Goal: Answer question/provide support: Answer question/provide support

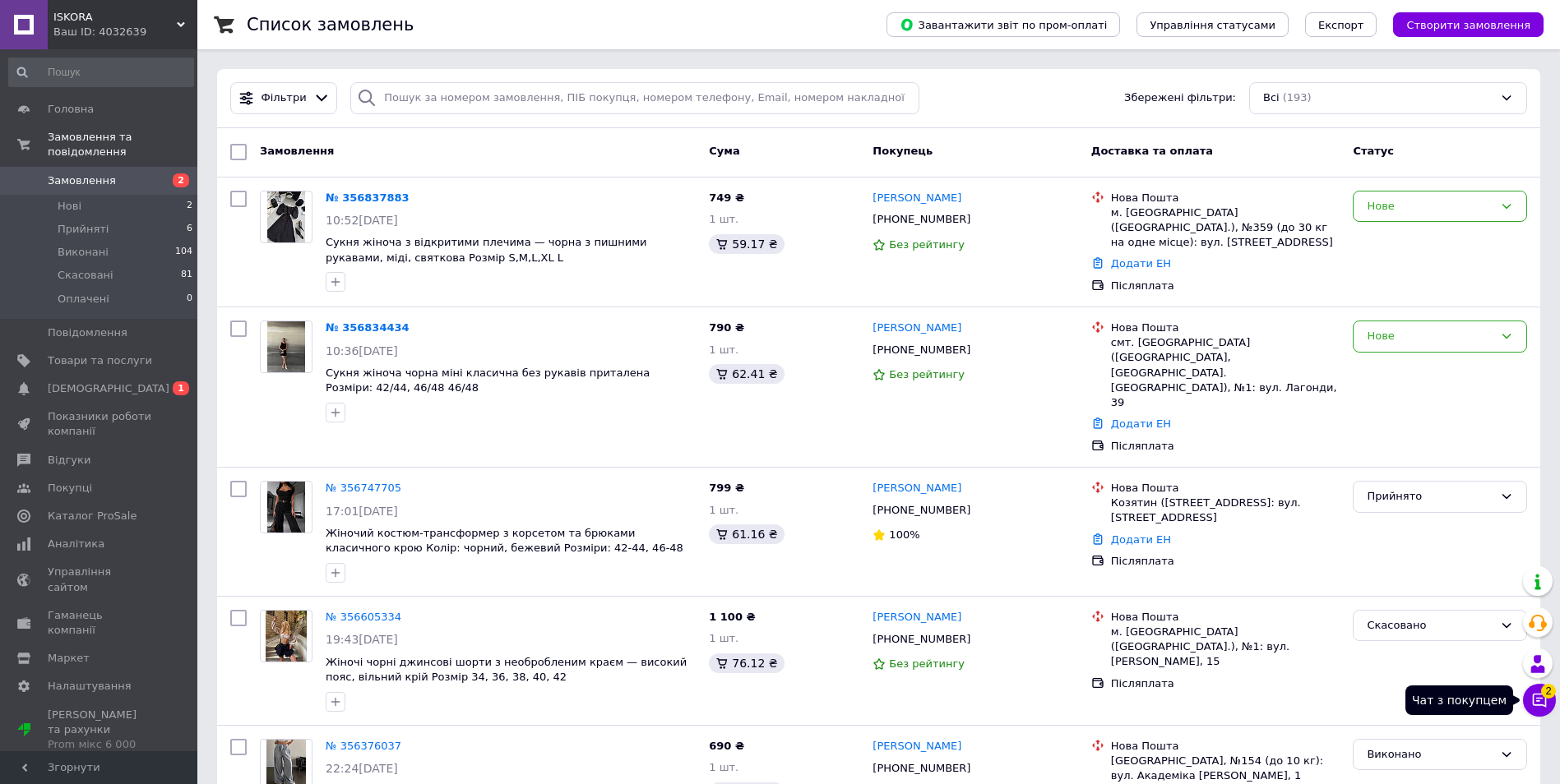
click at [1539, 697] on icon at bounding box center [1539, 700] width 16 height 16
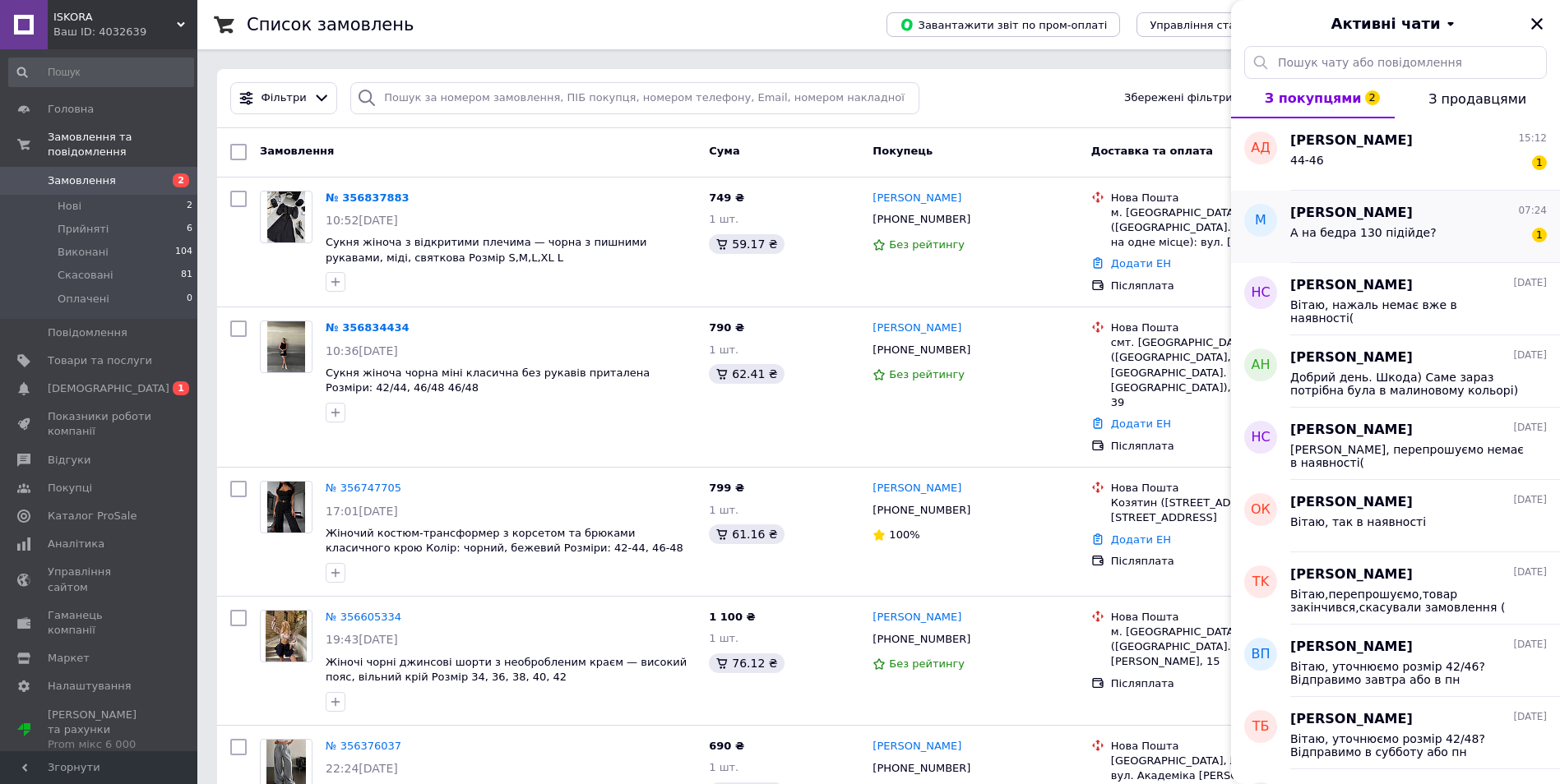
click at [1354, 239] on div "А на бедра 130 підійде?" at bounding box center [1362, 237] width 147 height 23
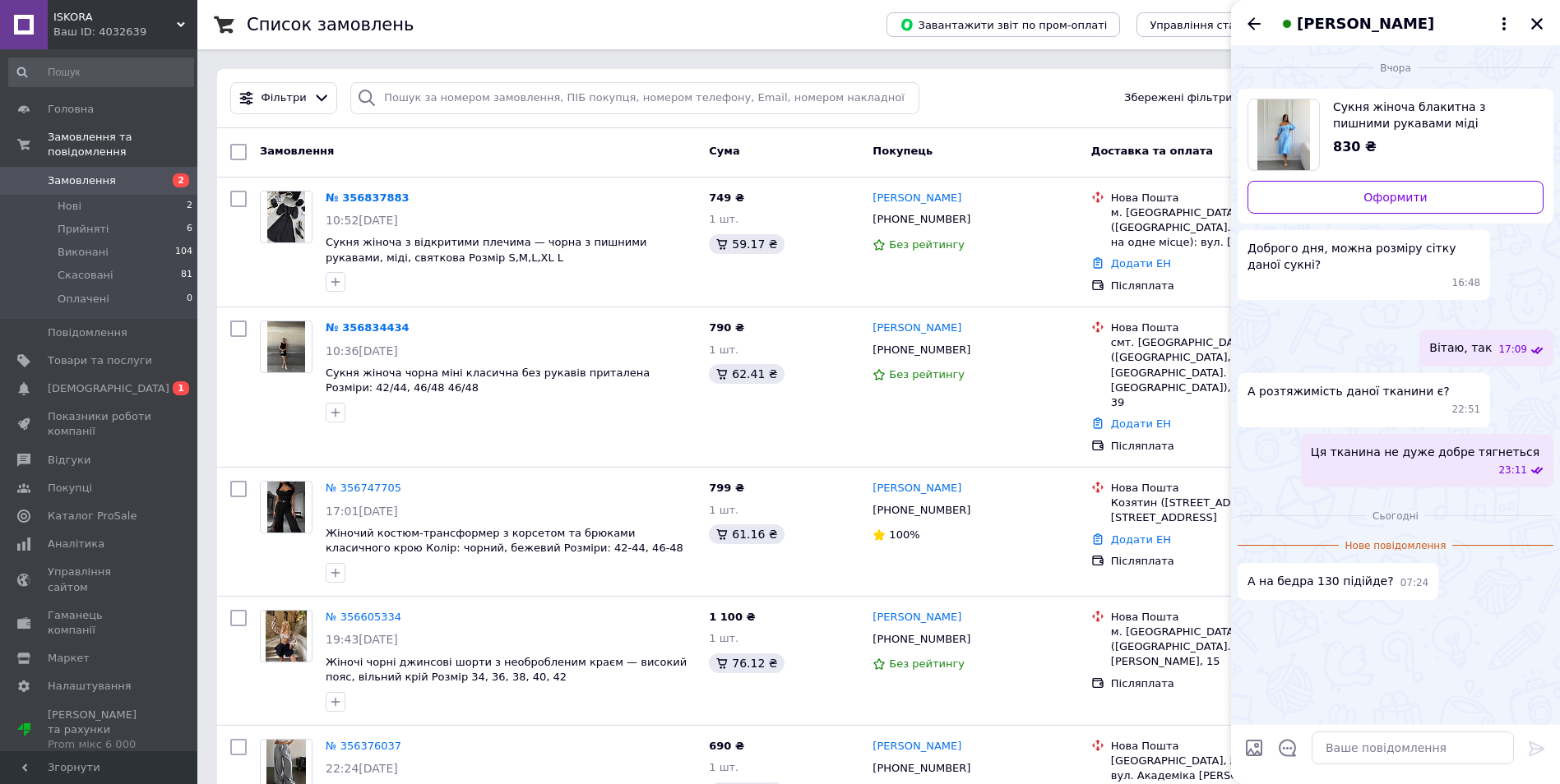
scroll to position [54, 0]
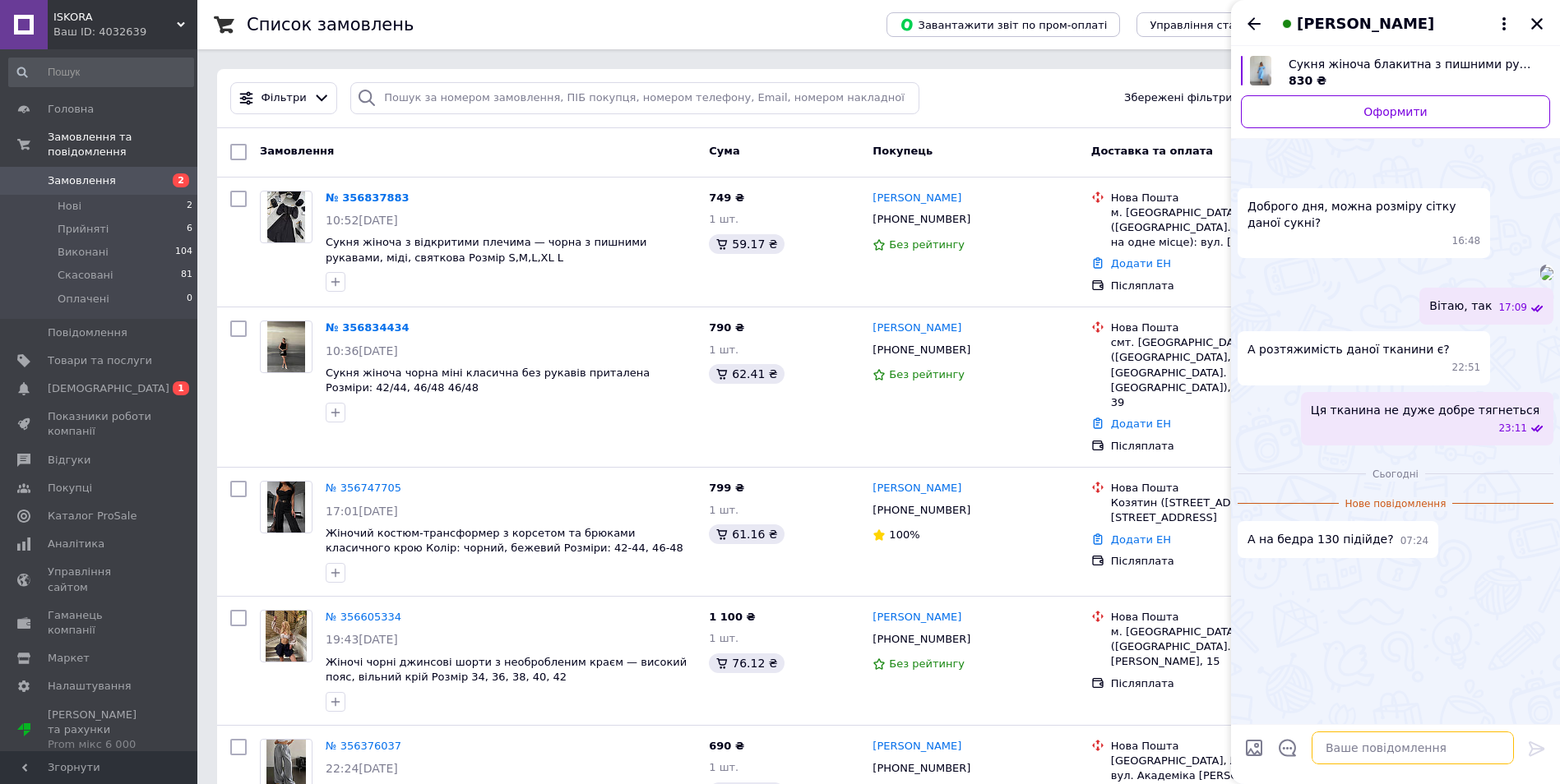
click at [1374, 750] on textarea at bounding box center [1412, 747] width 203 height 33
type textarea "[PERSON_NAME] саме розмір?"
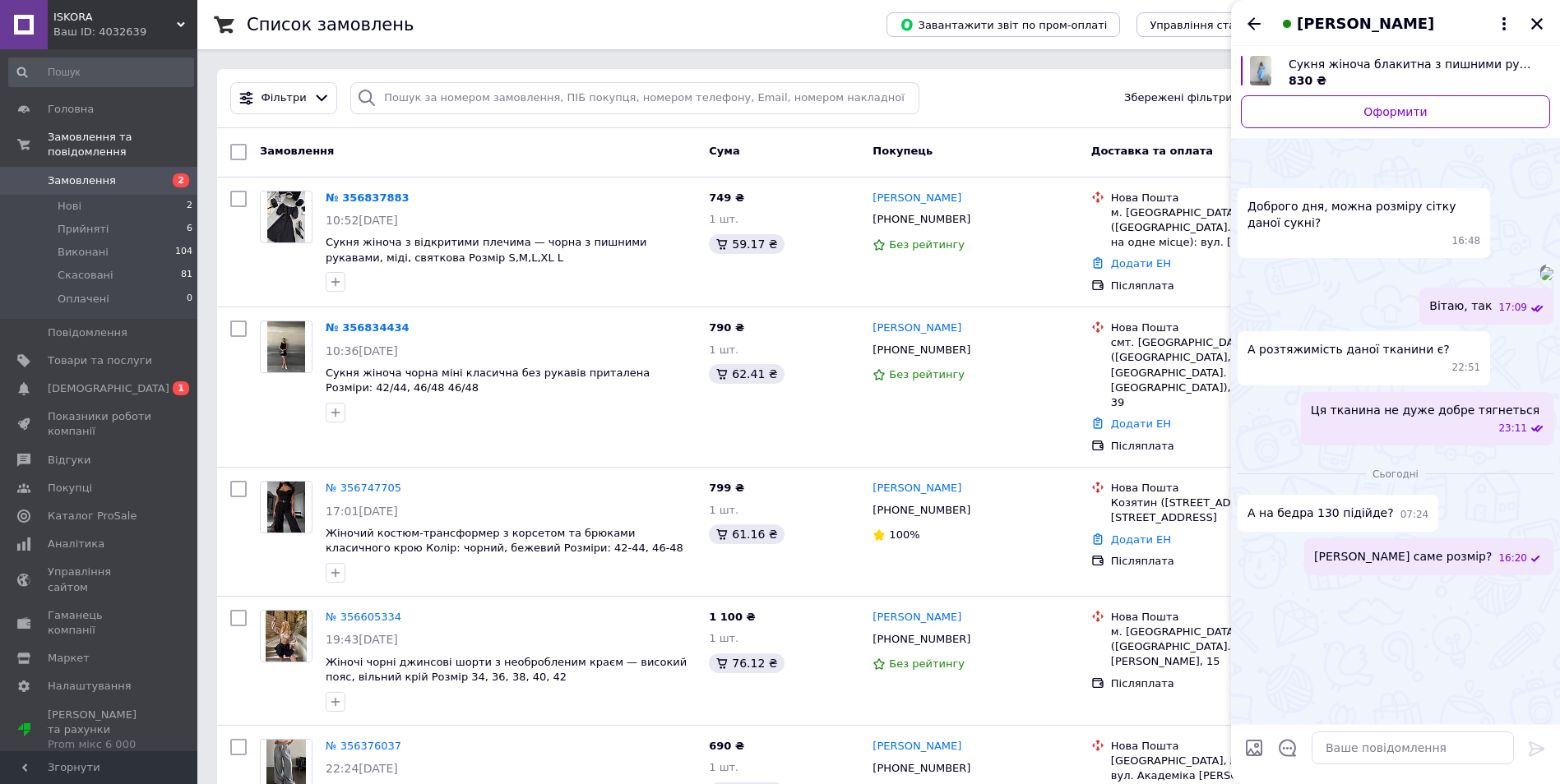
click at [1264, 18] on div "[PERSON_NAME]" at bounding box center [1394, 23] width 328 height 46
click at [1255, 27] on icon "Назад" at bounding box center [1254, 24] width 20 height 20
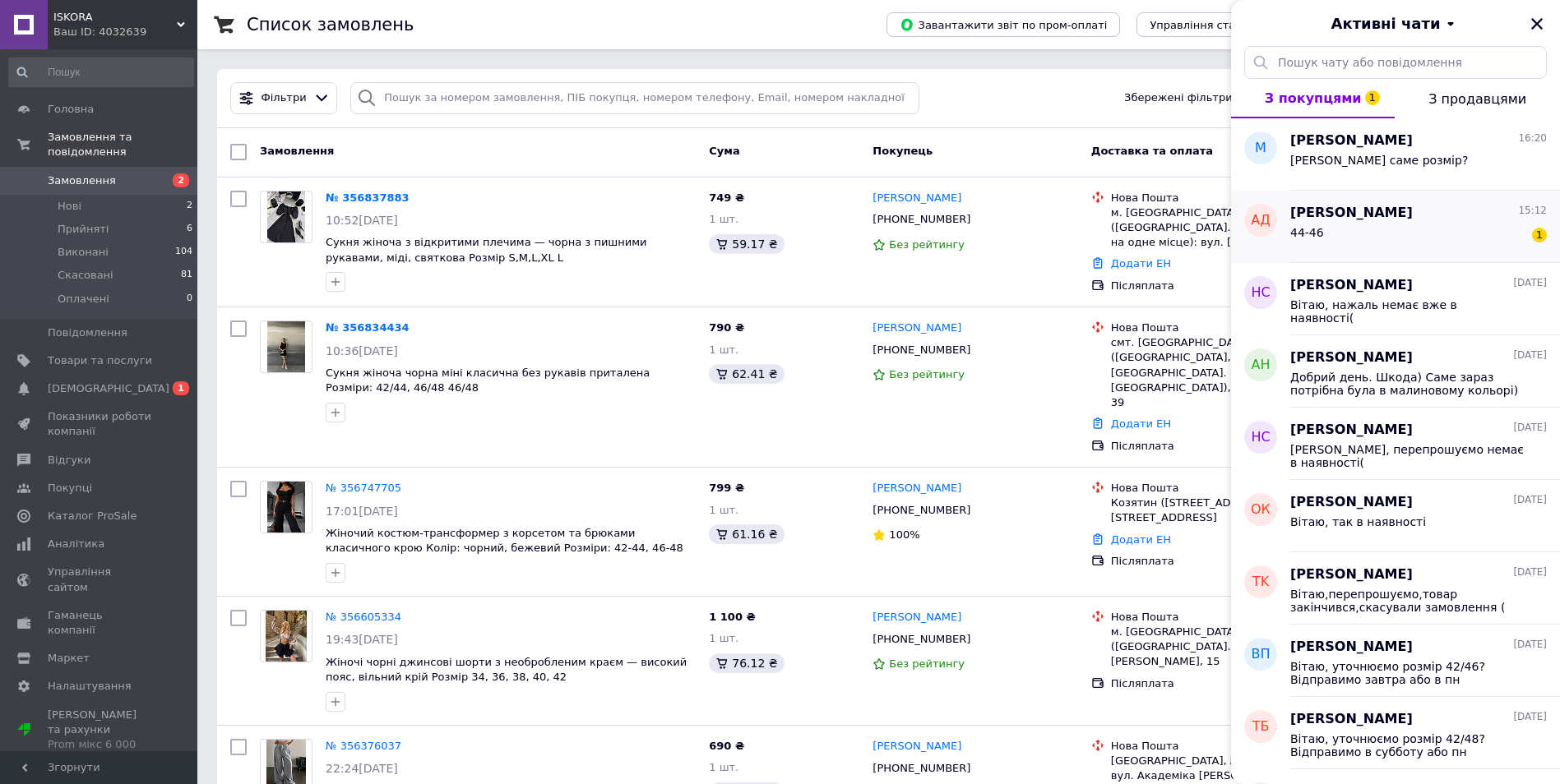
click at [1397, 212] on span "[PERSON_NAME]" at bounding box center [1350, 212] width 123 height 19
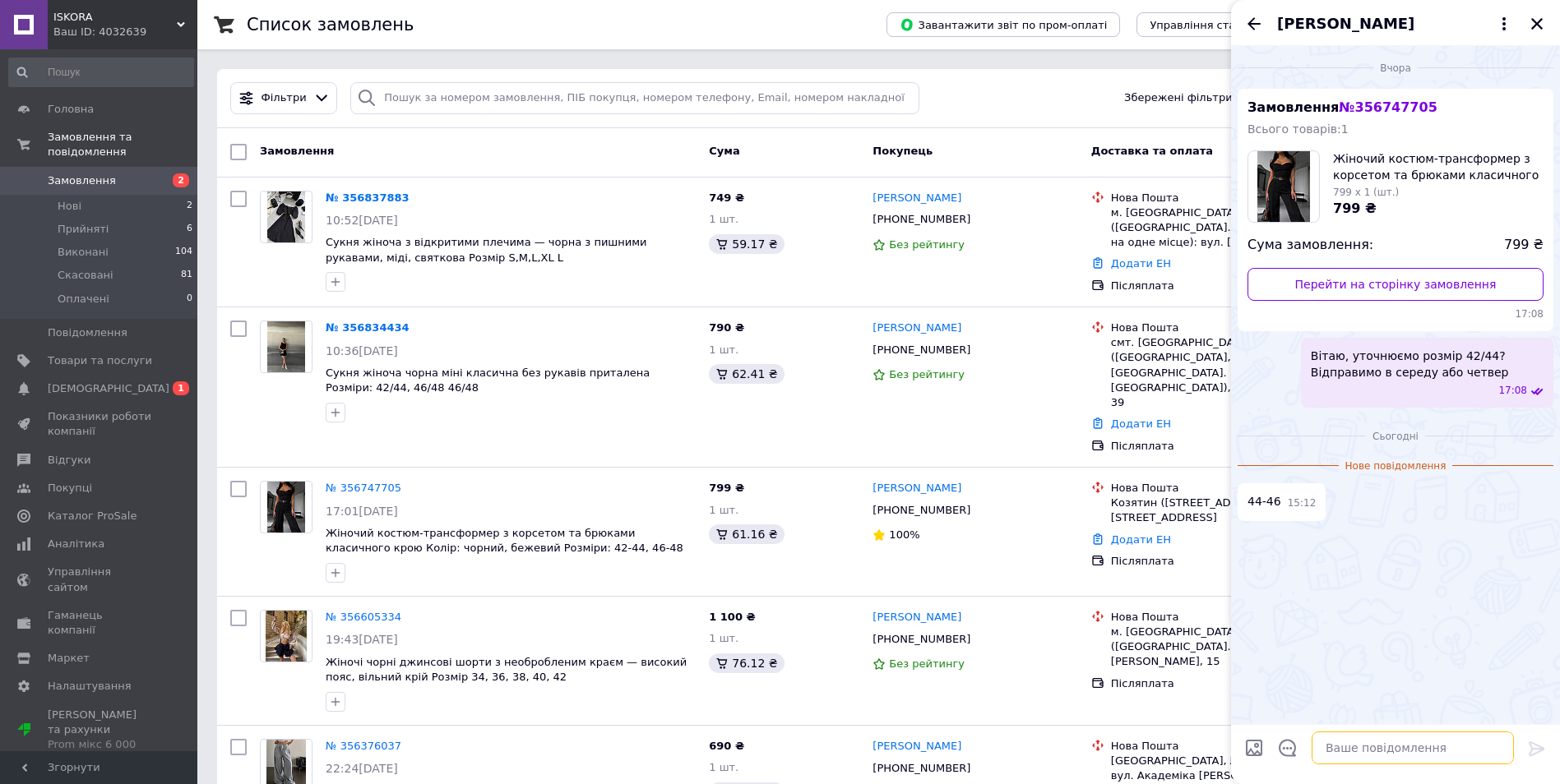
click at [1397, 753] on textarea at bounding box center [1412, 747] width 203 height 33
type textarea "Добре, прийняли"
click at [1256, 29] on icon "Назад" at bounding box center [1254, 24] width 20 height 20
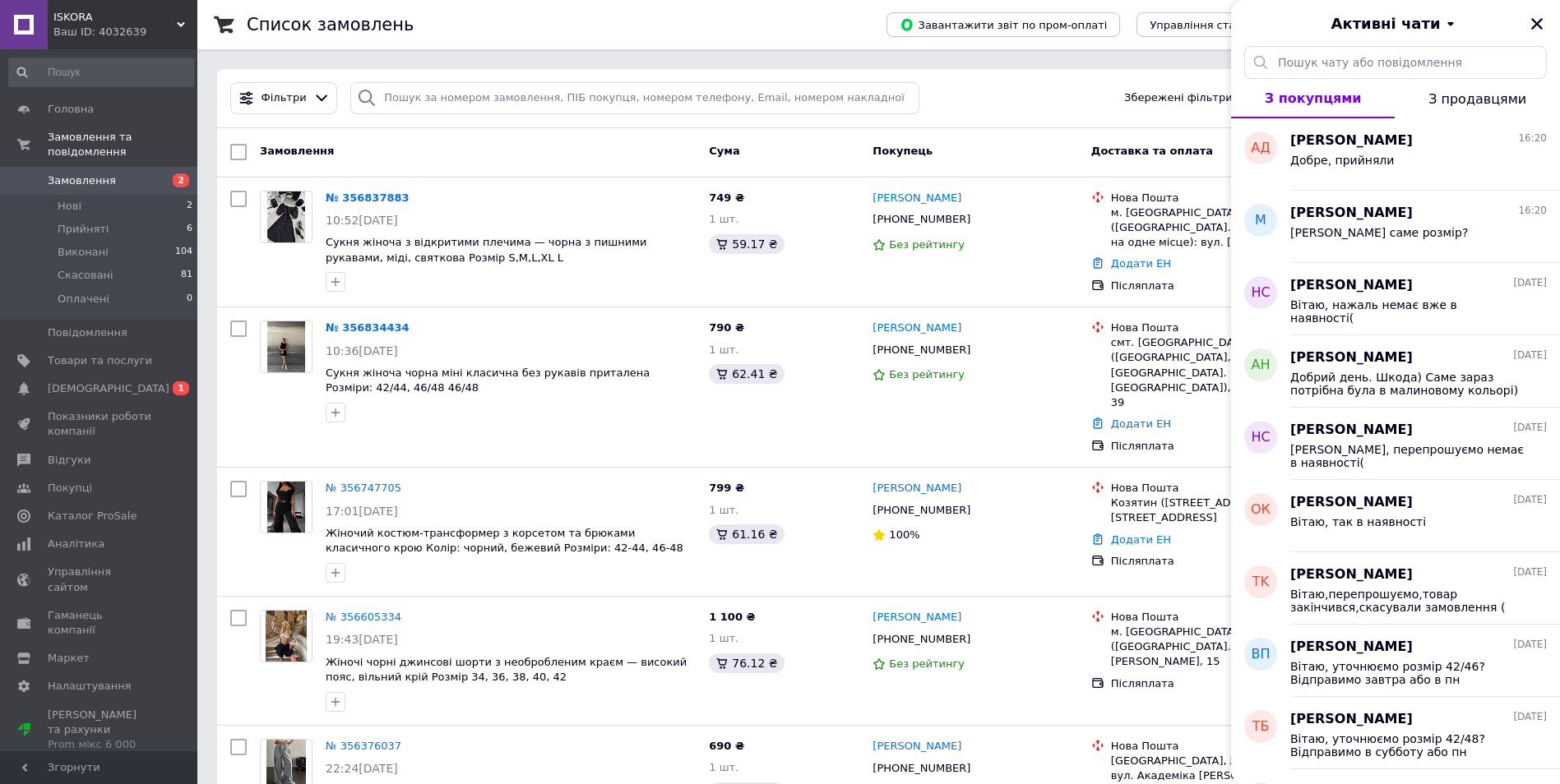
click at [1525, 25] on div "Активні чати" at bounding box center [1394, 23] width 328 height 46
click at [1359, 168] on div "Добре, прийняли" at bounding box center [1341, 165] width 104 height 23
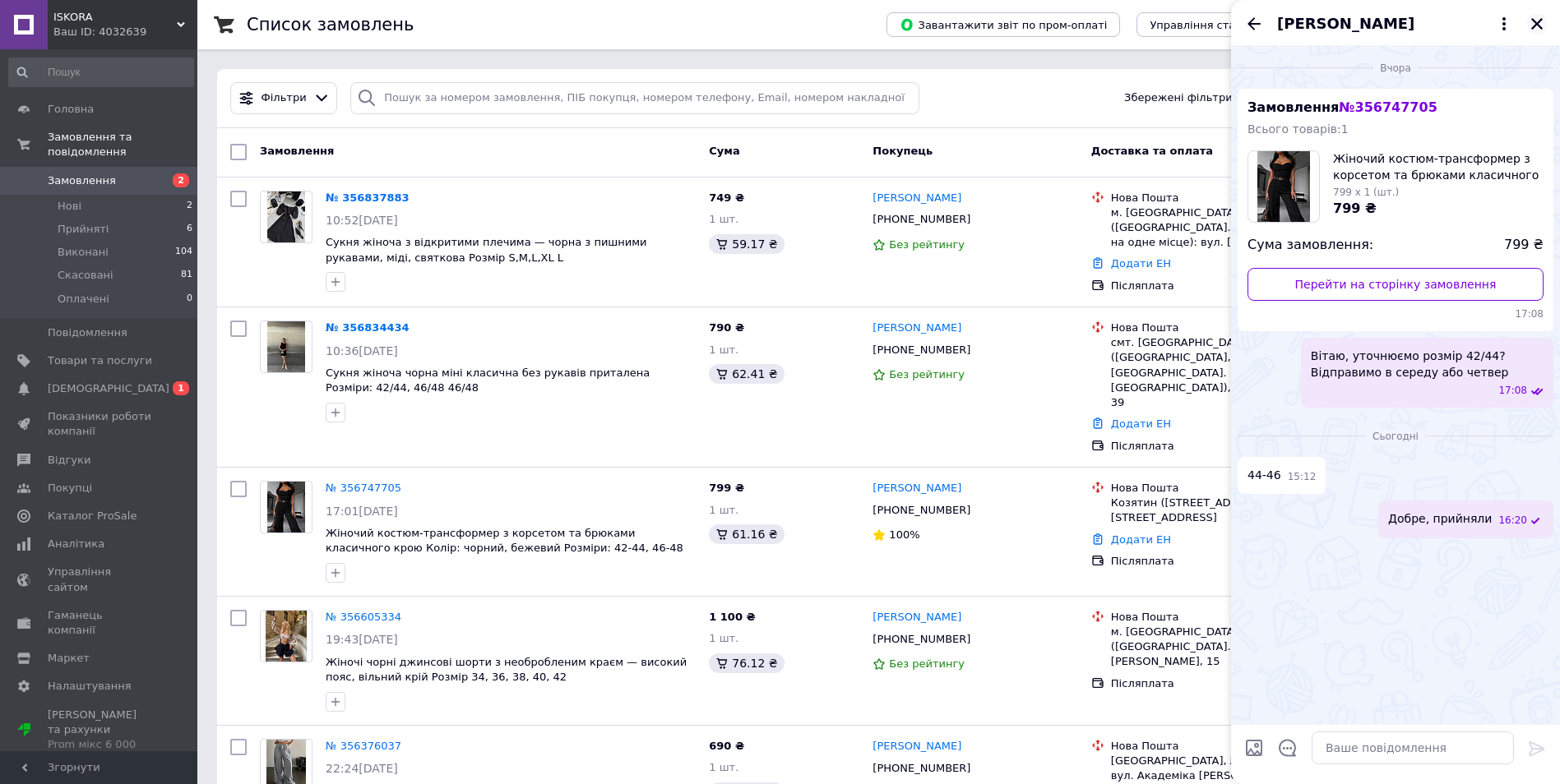
click at [1539, 16] on icon "Закрити" at bounding box center [1536, 23] width 15 height 15
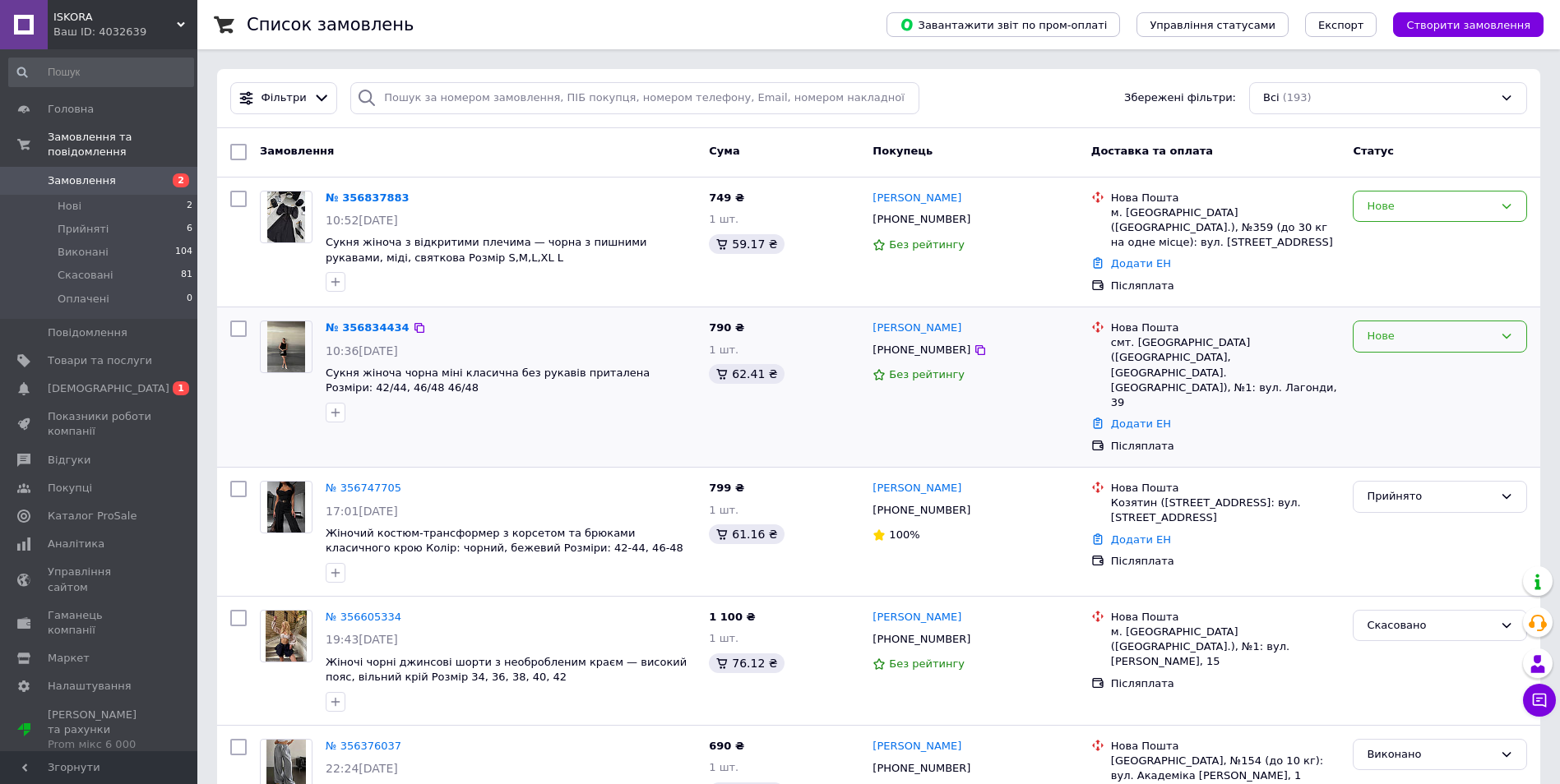
click at [1404, 333] on div "Нове" at bounding box center [1429, 336] width 127 height 17
click at [1391, 365] on li "Прийнято" at bounding box center [1439, 371] width 173 height 30
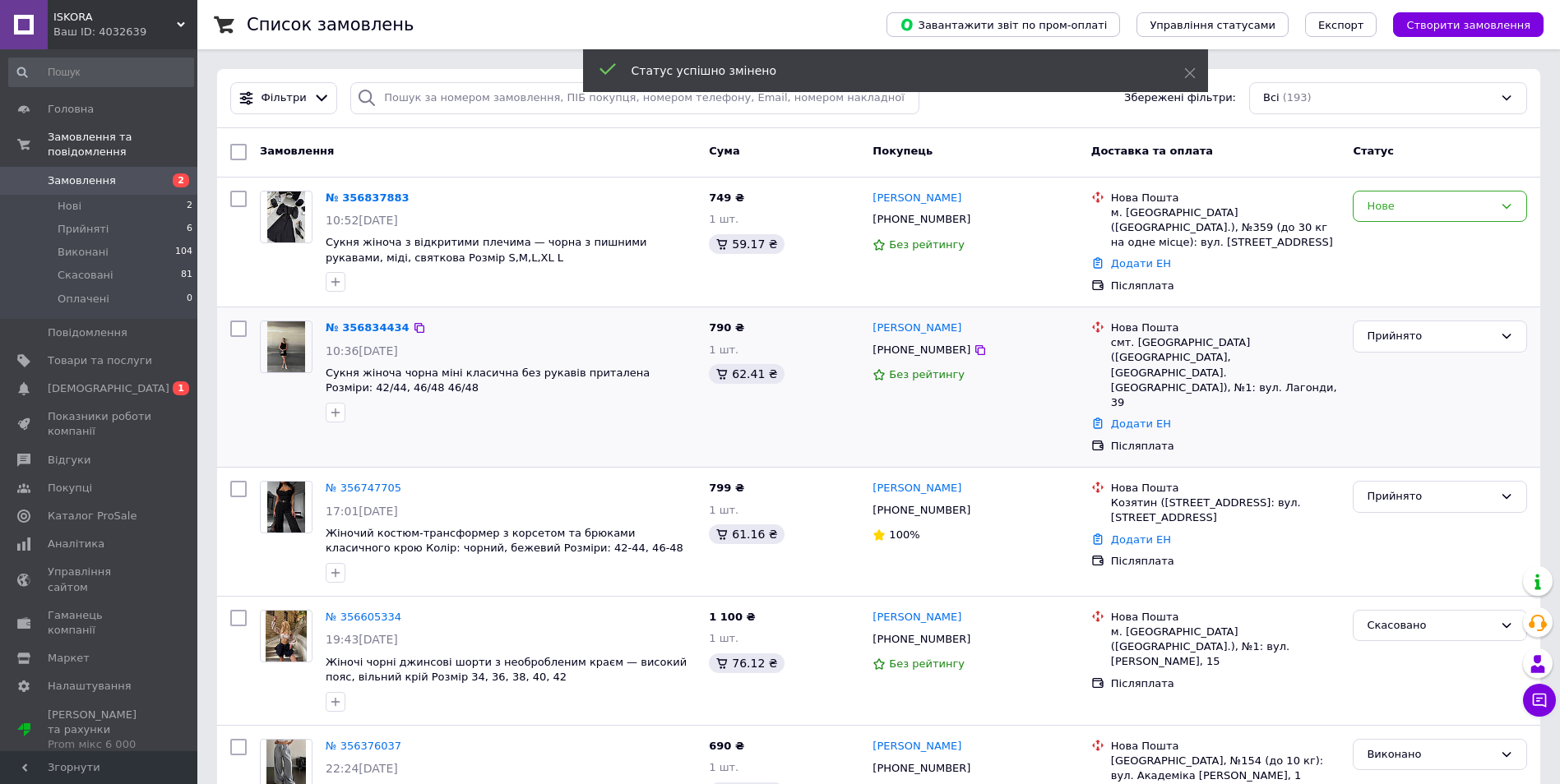
click at [1399, 207] on div "Нове" at bounding box center [1429, 206] width 127 height 17
click at [1402, 233] on li "Прийнято" at bounding box center [1439, 240] width 173 height 30
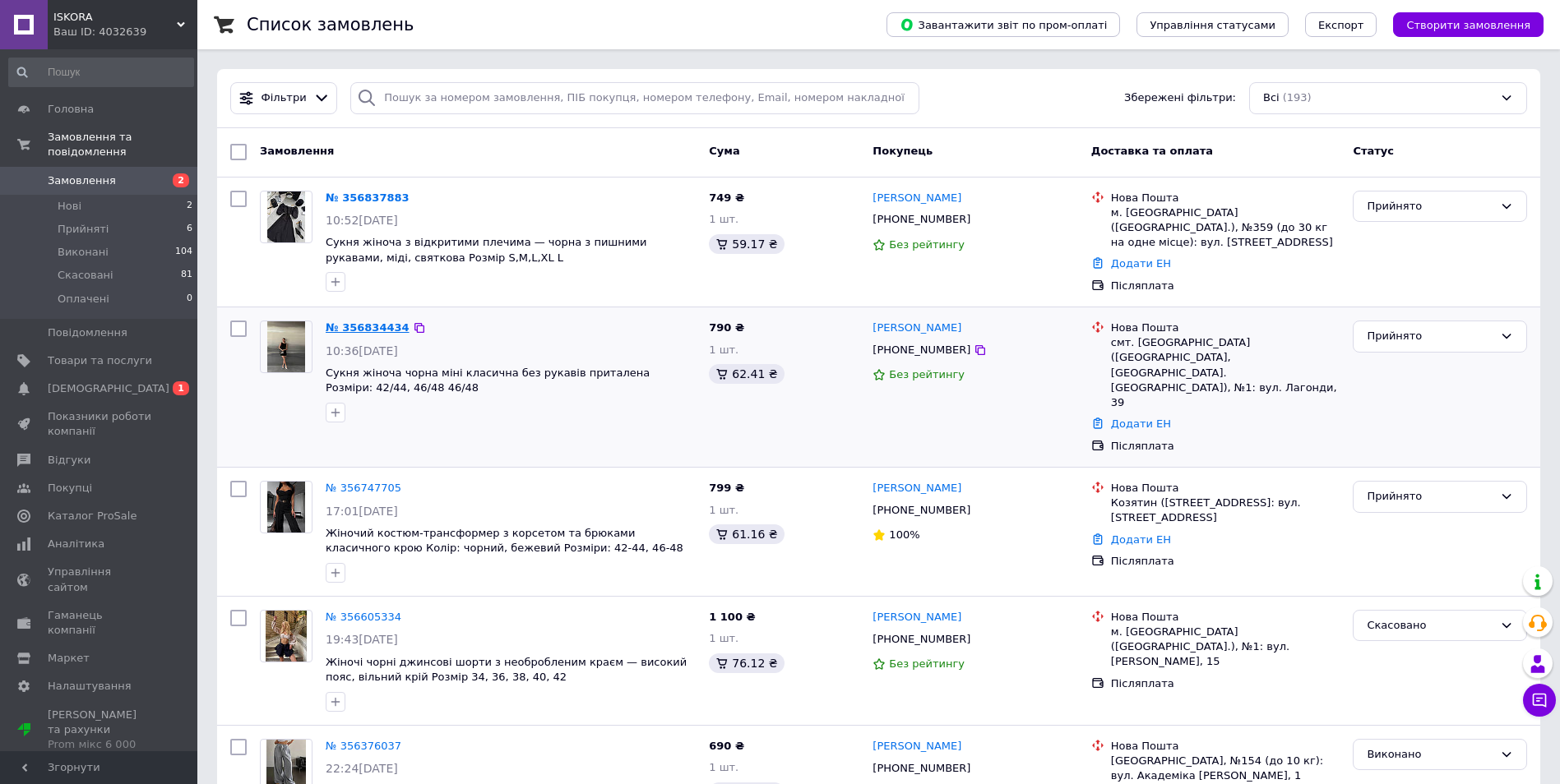
click at [359, 322] on link "№ 356834434" at bounding box center [367, 327] width 84 height 12
click at [358, 194] on link "№ 356837883" at bounding box center [367, 197] width 84 height 12
click at [139, 375] on link "Сповіщення 0 1" at bounding box center [101, 389] width 203 height 28
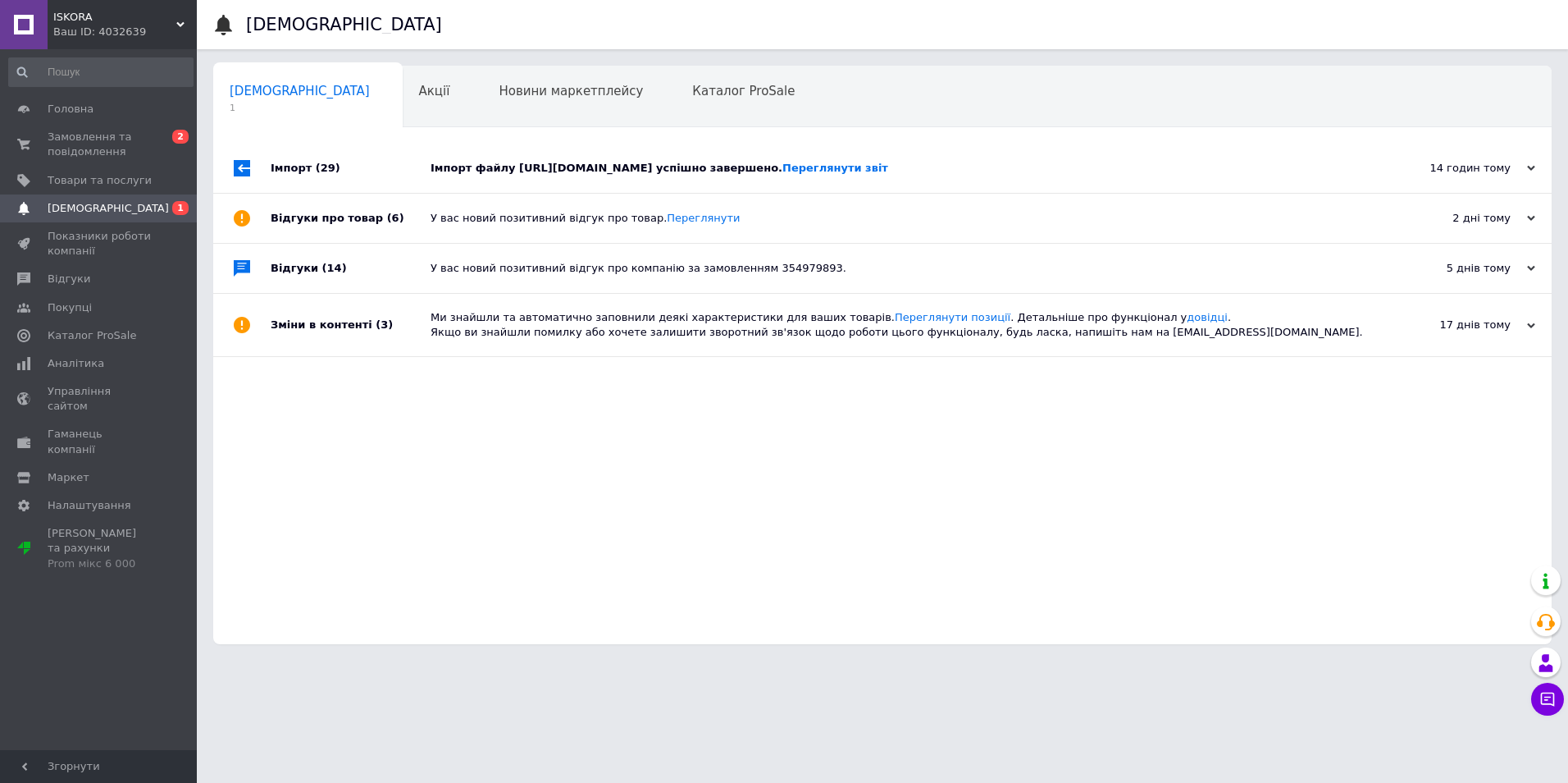
click at [493, 163] on div "Імпорт файлу [URL][DOMAIN_NAME] успішно завершено. Переглянути звіт" at bounding box center [900, 167] width 941 height 15
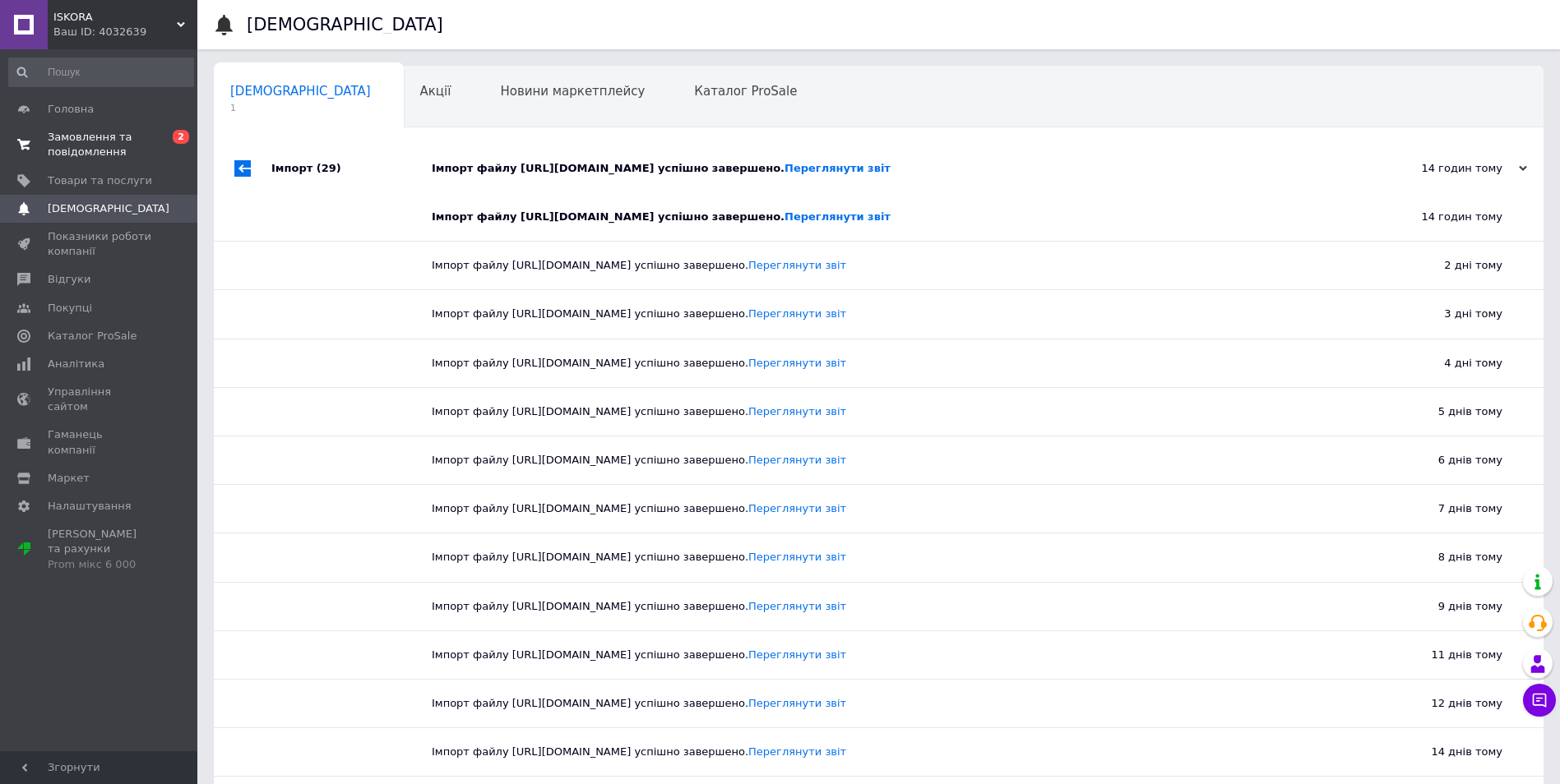
click at [116, 139] on span "Замовлення та повідомлення" at bounding box center [100, 145] width 105 height 30
